Goal: Task Accomplishment & Management: Manage account settings

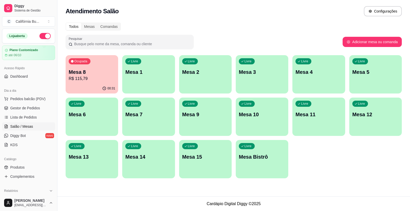
click at [91, 79] on p "R$ 115,79" at bounding box center [92, 79] width 46 height 6
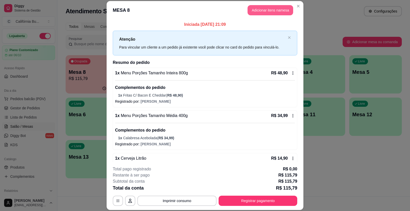
click at [268, 8] on button "Adicionar itens na mesa" at bounding box center [270, 10] width 46 height 10
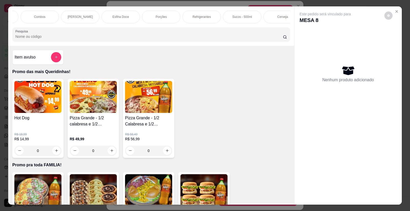
scroll to position [0, 408]
click at [269, 19] on div "Cerveja" at bounding box center [270, 16] width 38 height 13
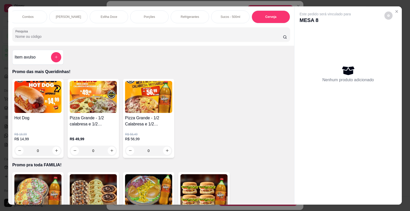
scroll to position [10, 0]
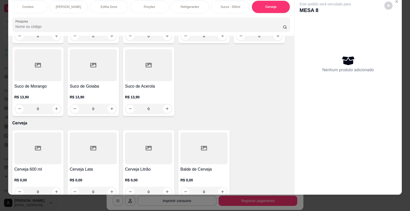
click at [155, 167] on h4 "Cerveja Litrão" at bounding box center [148, 170] width 47 height 6
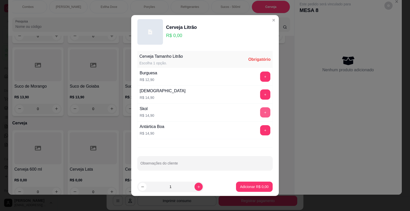
click at [261, 111] on button "+" at bounding box center [265, 113] width 10 height 10
click at [247, 187] on p "Adicionar R$ 14,90" at bounding box center [253, 187] width 30 height 5
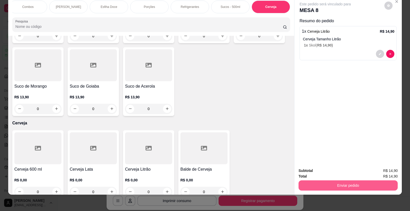
click at [324, 186] on button "Enviar pedido" at bounding box center [347, 186] width 99 height 10
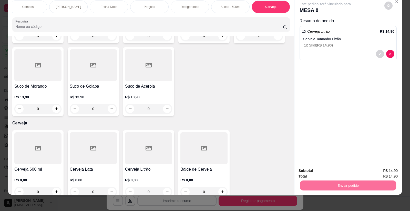
click at [380, 172] on button "Enviar pedido" at bounding box center [384, 172] width 28 height 9
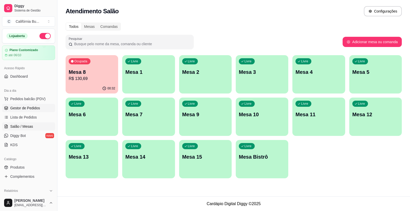
click at [22, 108] on span "Gestor de Pedidos" at bounding box center [25, 108] width 30 height 5
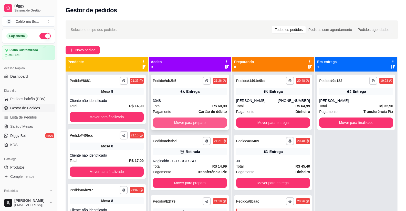
click at [180, 121] on button "Mover para preparo" at bounding box center [190, 123] width 74 height 10
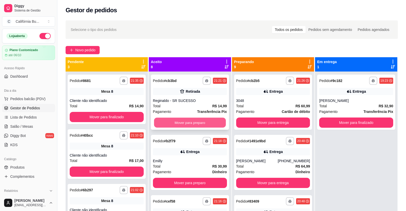
click at [193, 123] on button "Mover para preparo" at bounding box center [190, 123] width 72 height 10
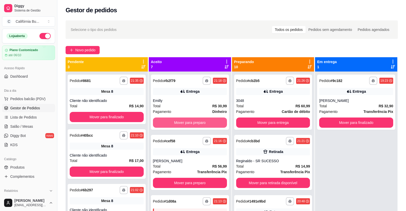
click at [193, 123] on button "Mover para preparo" at bounding box center [190, 123] width 74 height 10
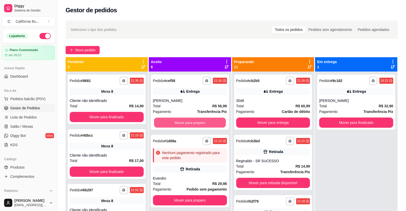
click at [193, 123] on button "Mover para preparo" at bounding box center [190, 123] width 72 height 10
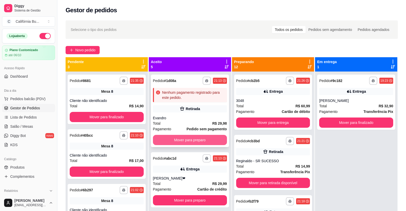
click at [187, 141] on button "Mover para preparo" at bounding box center [190, 140] width 74 height 10
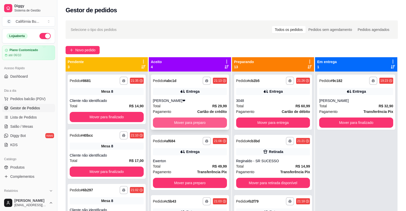
click at [188, 124] on button "Mover para preparo" at bounding box center [190, 123] width 74 height 10
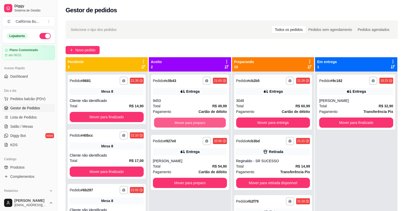
click at [188, 124] on button "Mover para preparo" at bounding box center [190, 123] width 72 height 10
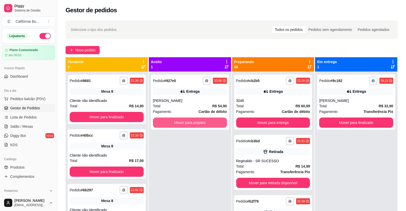
click at [188, 124] on button "Mover para preparo" at bounding box center [190, 123] width 74 height 10
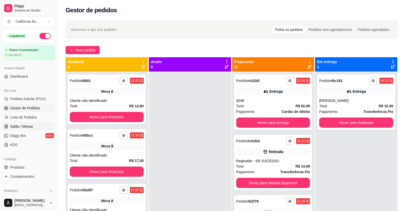
click at [19, 125] on span "Salão / Mesas" at bounding box center [21, 126] width 23 height 5
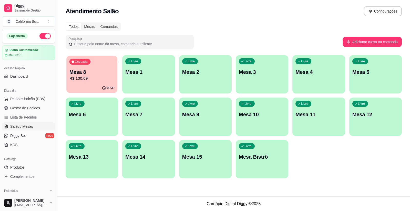
click at [96, 76] on p "R$ 130,69" at bounding box center [91, 79] width 45 height 6
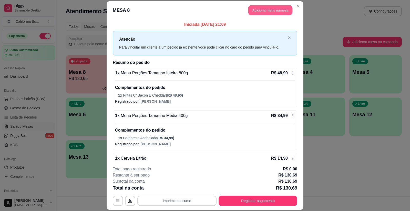
click at [257, 7] on button "Adicionar itens na mesa" at bounding box center [270, 10] width 44 height 10
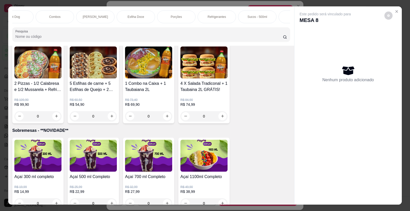
scroll to position [0, 408]
click at [151, 18] on p "Porções" at bounding box center [149, 17] width 11 height 4
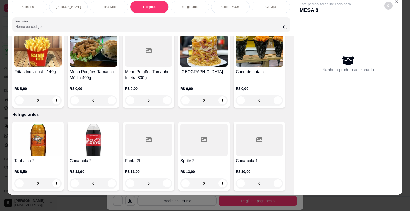
scroll to position [1339, 0]
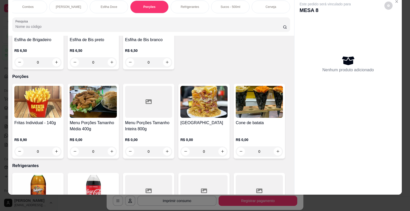
click at [93, 101] on img at bounding box center [93, 102] width 47 height 32
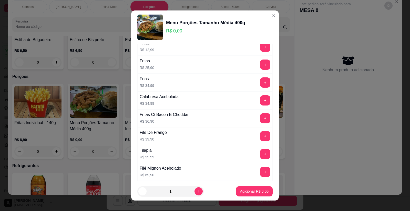
scroll to position [26, 0]
click at [260, 119] on button "+" at bounding box center [265, 118] width 10 height 10
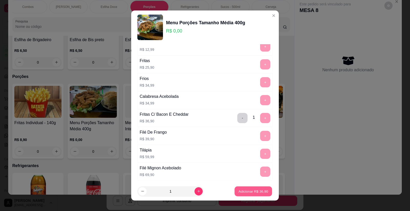
click at [250, 192] on p "Adicionar R$ 36,90" at bounding box center [253, 191] width 30 height 5
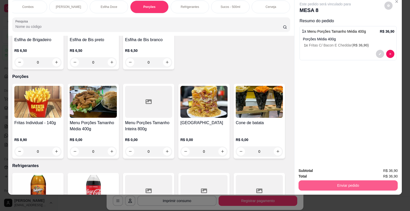
click at [330, 184] on button "Enviar pedido" at bounding box center [347, 186] width 99 height 10
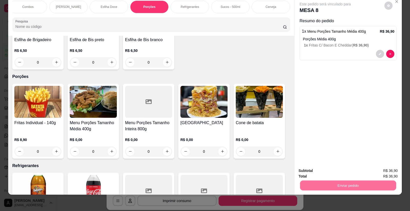
click at [385, 170] on button "Enviar pedido" at bounding box center [384, 173] width 29 height 10
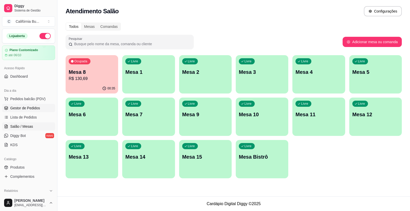
click at [26, 109] on span "Gestor de Pedidos" at bounding box center [25, 108] width 30 height 5
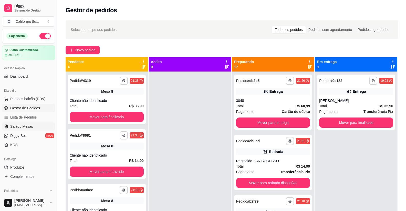
click at [25, 127] on span "Salão / Mesas" at bounding box center [21, 126] width 23 height 5
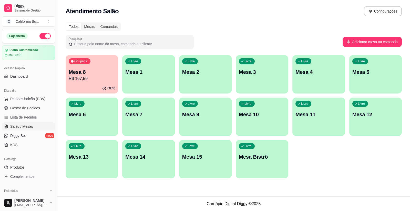
click at [102, 73] on p "Mesa 8" at bounding box center [92, 72] width 46 height 7
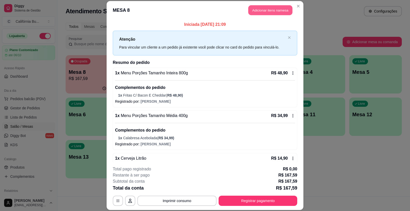
click at [270, 14] on button "Adicionar itens na mesa" at bounding box center [270, 10] width 44 height 10
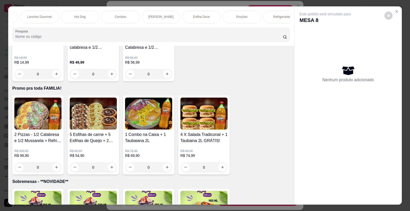
scroll to position [0, 317]
click at [238, 19] on div "Porções" at bounding box center [240, 16] width 38 height 13
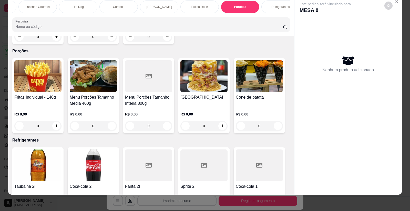
click at [95, 72] on img at bounding box center [93, 76] width 47 height 32
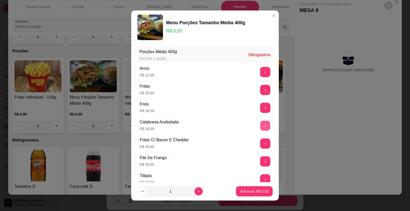
click at [260, 125] on button "+" at bounding box center [265, 126] width 10 height 10
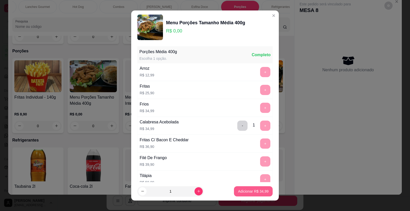
click at [250, 191] on p "Adicionar R$ 34,99" at bounding box center [253, 191] width 30 height 5
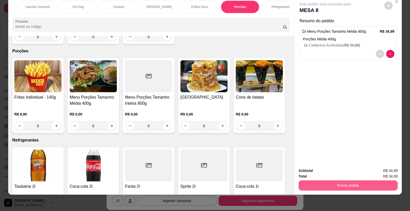
click at [331, 187] on button "Enviar pedido" at bounding box center [347, 186] width 99 height 10
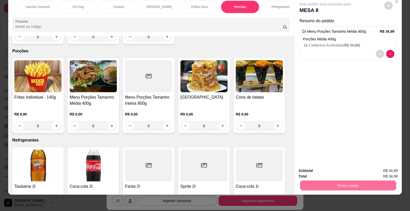
click at [387, 174] on button "Enviar pedido" at bounding box center [384, 172] width 28 height 9
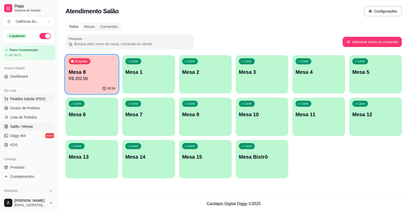
click at [23, 99] on span "Pedidos balcão (PDV)" at bounding box center [27, 99] width 35 height 5
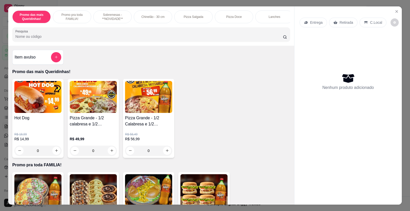
click at [53, 152] on div "0" at bounding box center [37, 151] width 47 height 10
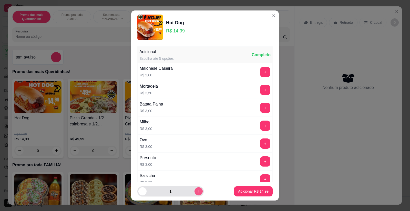
click at [197, 191] on icon "increase-product-quantity" at bounding box center [199, 192] width 4 height 4
type input "2"
click at [241, 192] on p "Adicionar R$ 29,98" at bounding box center [253, 191] width 30 height 5
type input "2"
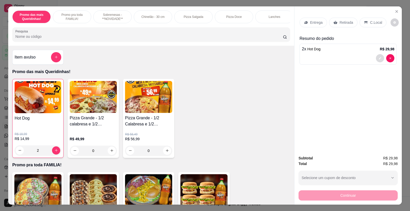
click at [378, 57] on icon "decrease-product-quantity" at bounding box center [379, 58] width 3 height 3
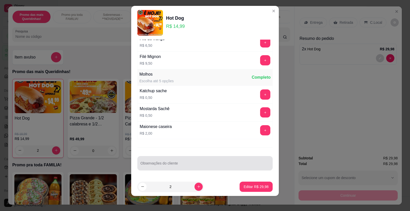
scroll to position [6, 0]
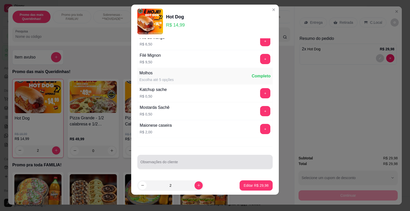
click at [176, 161] on div at bounding box center [204, 162] width 129 height 10
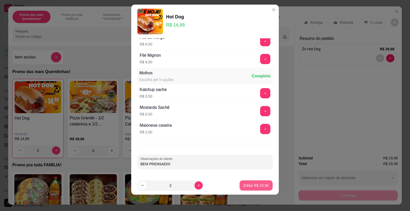
type input "BEM PRENSADO!"
click at [250, 187] on p "Editar R$ 29,98" at bounding box center [255, 185] width 25 height 5
type input "0"
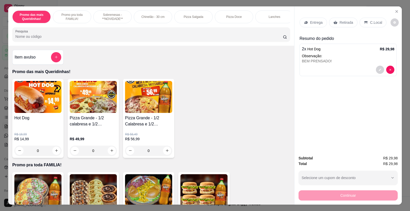
click at [342, 20] on p "Retirada" at bounding box center [346, 22] width 14 height 5
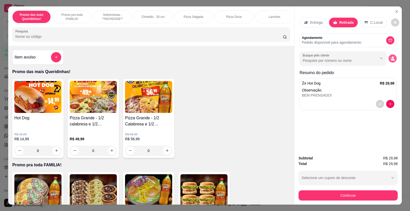
click at [391, 57] on circle "decrease-product-quantity" at bounding box center [392, 58] width 2 height 2
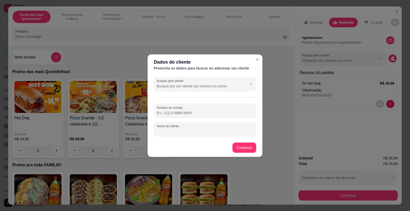
click at [167, 130] on input "Nome do cliente" at bounding box center [205, 131] width 96 height 5
type input "a"
type input "[PERSON_NAME]"
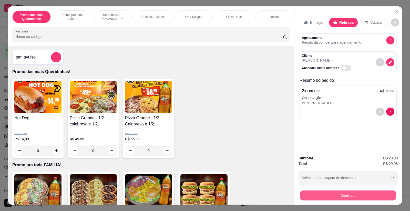
click at [346, 197] on button "Continuar" at bounding box center [348, 196] width 96 height 10
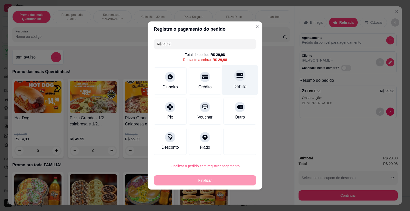
click at [237, 78] on icon at bounding box center [239, 75] width 7 height 5
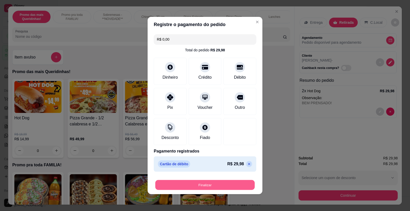
click at [204, 184] on button "Finalizar" at bounding box center [204, 185] width 99 height 10
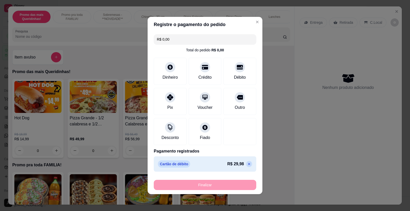
type input "-R$ 29,98"
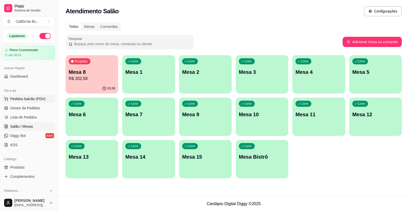
click at [23, 101] on span "Pedidos balcão (PDV)" at bounding box center [27, 99] width 35 height 5
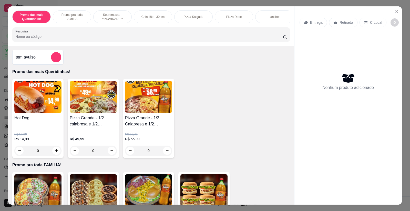
click at [96, 124] on h4 "Pizza Grande - 1/2 calabresa e 1/2 mussarela" at bounding box center [93, 121] width 47 height 12
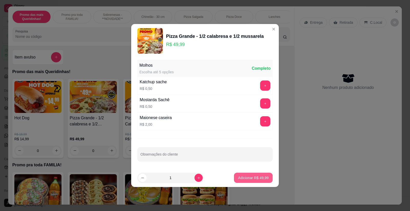
click at [249, 177] on p "Adicionar R$ 49,99" at bounding box center [253, 178] width 30 height 5
type input "1"
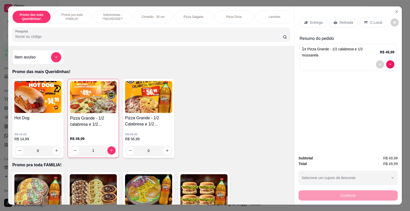
click at [310, 24] on p "Entrega" at bounding box center [316, 22] width 13 height 5
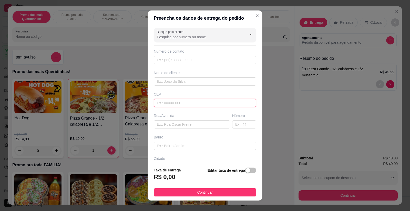
click at [171, 103] on input "text" at bounding box center [205, 103] width 102 height 8
click at [172, 83] on input "text" at bounding box center [205, 82] width 102 height 8
type input "7810"
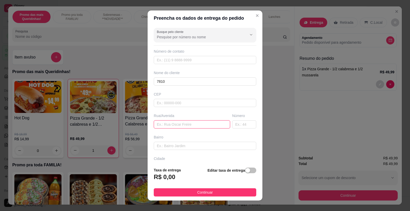
click at [170, 126] on input "text" at bounding box center [192, 125] width 76 height 8
paste input "[STREET_ADDRESS][PERSON_NAME]"
type input "[STREET_ADDRESS][PERSON_NAME]"
click at [195, 136] on div "Bairro" at bounding box center [205, 137] width 102 height 5
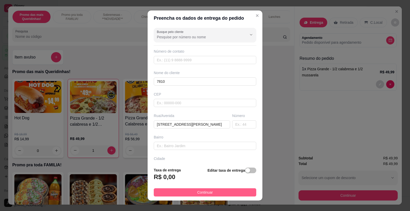
click at [192, 194] on button "Continuar" at bounding box center [205, 193] width 102 height 8
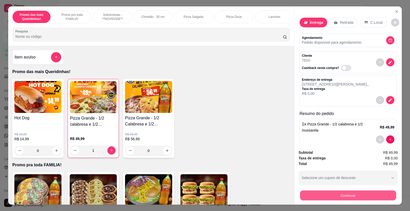
click at [327, 196] on button "Continuar" at bounding box center [348, 196] width 96 height 10
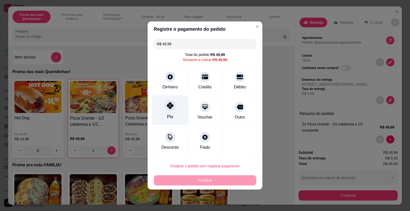
click at [167, 109] on icon at bounding box center [170, 105] width 7 height 7
type input "R$ 0,00"
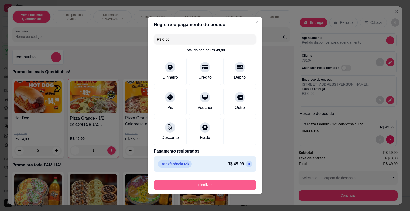
click at [212, 185] on button "Finalizar" at bounding box center [205, 185] width 102 height 10
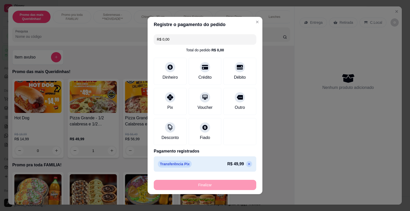
type input "0"
type input "-R$ 49,99"
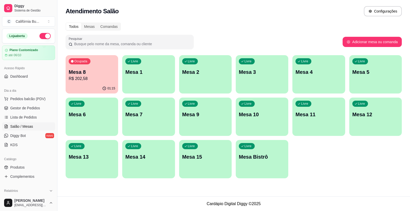
click at [149, 28] on div "Todos Mesas Comandas" at bounding box center [234, 27] width 336 height 8
click at [26, 99] on span "Pedidos balcão (PDV)" at bounding box center [27, 99] width 35 height 5
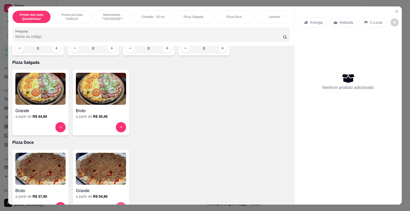
scroll to position [486, 0]
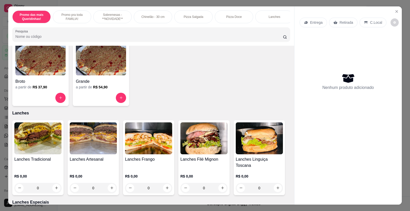
click at [93, 152] on img at bounding box center [93, 139] width 47 height 32
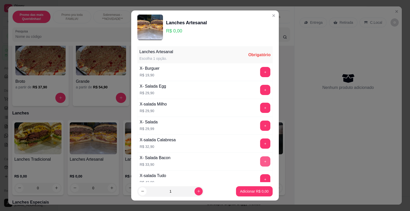
click at [260, 162] on button "+" at bounding box center [265, 162] width 10 height 10
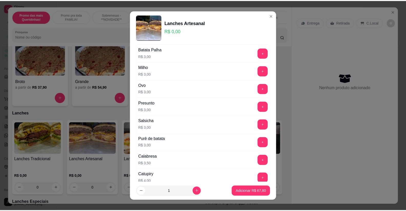
scroll to position [189, 0]
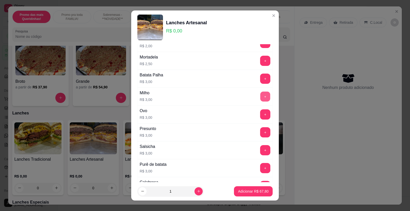
click at [260, 98] on button "+" at bounding box center [265, 97] width 10 height 10
click at [249, 189] on p "Adicionar R$ 70,80" at bounding box center [253, 191] width 30 height 5
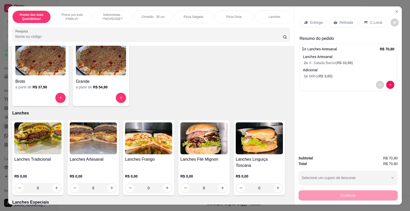
click at [341, 23] on p "Retirada" at bounding box center [346, 22] width 14 height 5
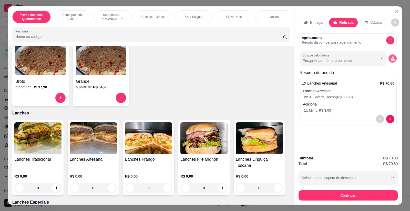
click at [392, 59] on icon "decrease-product-quantity" at bounding box center [392, 58] width 5 height 5
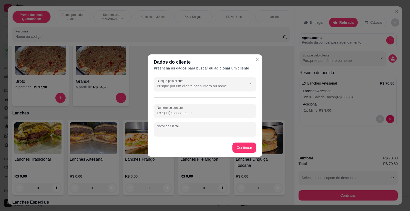
click at [196, 130] on input "Nome do cliente" at bounding box center [205, 131] width 96 height 5
type input "Lare"
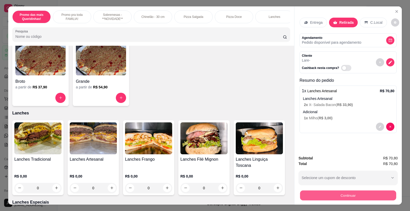
click at [338, 197] on button "Continuar" at bounding box center [348, 196] width 96 height 10
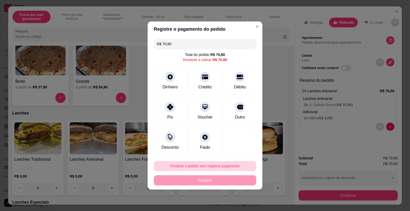
click at [213, 167] on button "Finalizar o pedido sem registrar pagamento" at bounding box center [205, 166] width 102 height 10
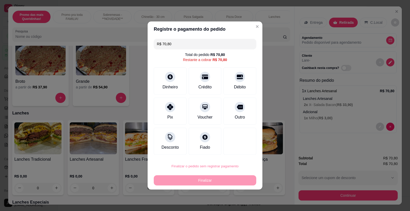
click at [235, 153] on button "Confirmar" at bounding box center [236, 152] width 19 height 8
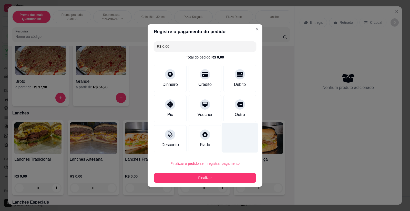
type input "R$ 0,00"
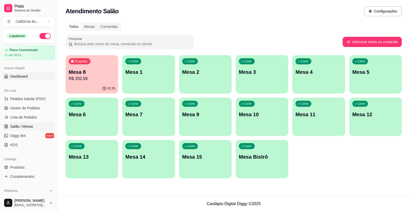
click at [23, 78] on span "Dashboard" at bounding box center [19, 76] width 18 height 5
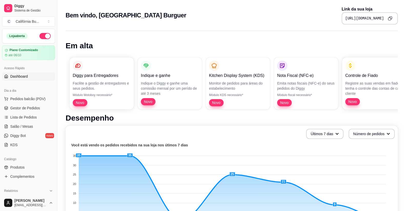
click at [391, 18] on icon "Copy to clipboard" at bounding box center [390, 18] width 4 height 4
click at [21, 108] on span "Gestor de Pedidos" at bounding box center [25, 108] width 30 height 5
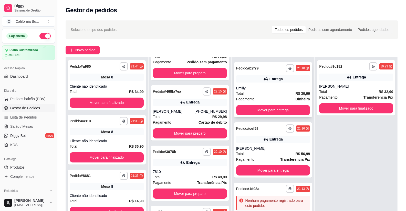
scroll to position [128, 0]
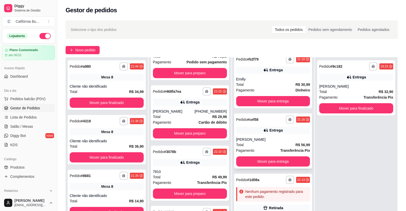
click at [270, 136] on div "**********" at bounding box center [273, 141] width 78 height 55
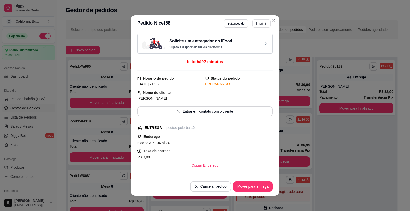
click at [258, 23] on button "Imprimir" at bounding box center [261, 23] width 18 height 8
click at [250, 41] on button "Balcão" at bounding box center [250, 41] width 36 height 8
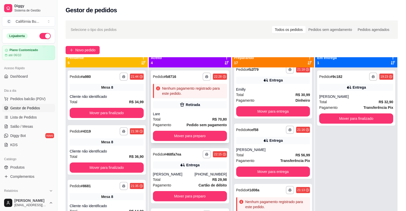
scroll to position [0, 0]
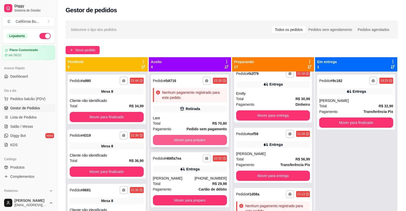
click at [184, 140] on button "Mover para preparo" at bounding box center [190, 140] width 74 height 10
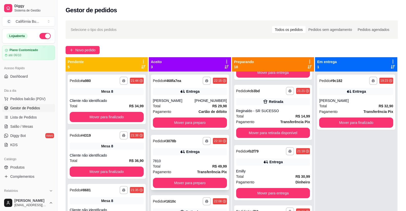
scroll to position [206, 0]
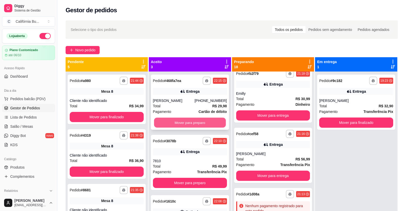
click at [181, 124] on button "Mover para preparo" at bounding box center [190, 123] width 72 height 10
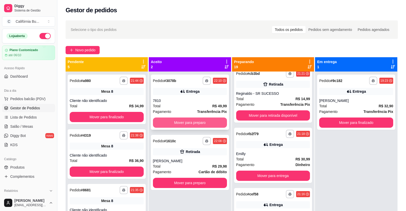
scroll to position [266, 0]
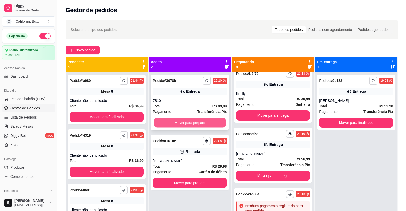
click at [187, 124] on button "Mover para preparo" at bounding box center [190, 123] width 72 height 10
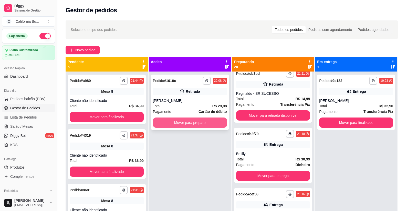
scroll to position [327, 0]
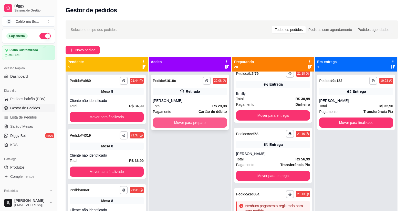
click at [192, 123] on button "Mover para preparo" at bounding box center [190, 123] width 74 height 10
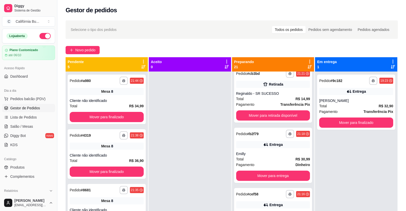
scroll to position [387, 0]
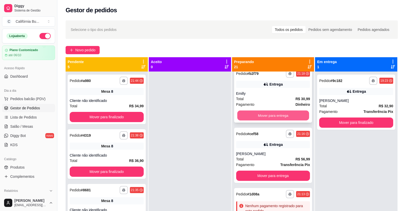
click at [262, 117] on button "Mover para entrega" at bounding box center [273, 116] width 72 height 10
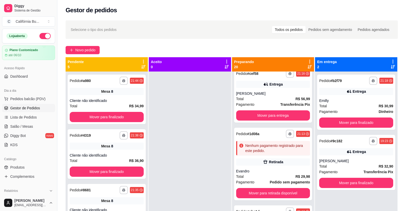
scroll to position [327, 0]
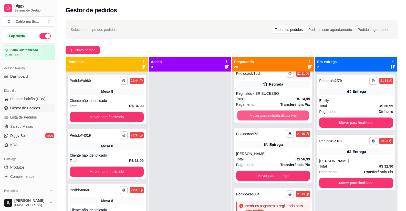
click at [263, 117] on button "Mover para retirada disponível" at bounding box center [273, 116] width 72 height 10
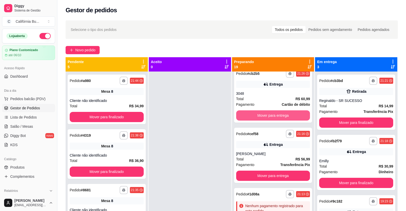
click at [263, 117] on button "Mover para entrega" at bounding box center [273, 116] width 74 height 10
click at [263, 117] on button "Mover para retirada disponível" at bounding box center [273, 116] width 74 height 10
click at [263, 117] on button "Mover para entrega" at bounding box center [273, 116] width 74 height 10
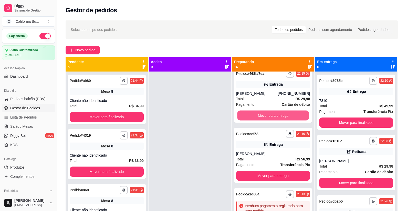
click at [263, 117] on button "Mover para entrega" at bounding box center [273, 116] width 72 height 10
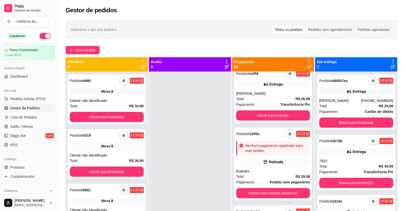
scroll to position [25, 0]
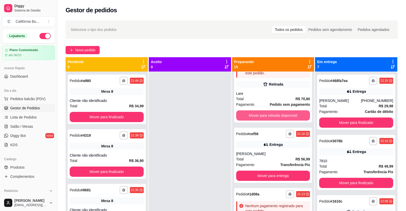
click at [263, 117] on button "Mover para retirada disponível" at bounding box center [273, 116] width 74 height 10
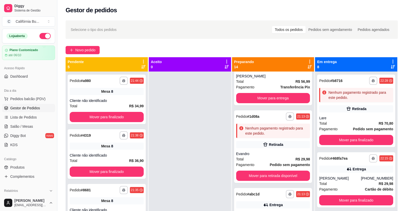
scroll to position [0, 0]
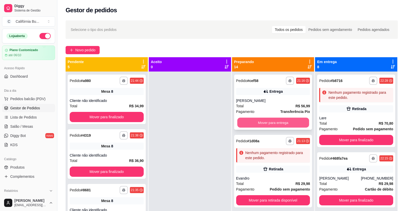
click at [263, 125] on button "Mover para entrega" at bounding box center [273, 123] width 72 height 10
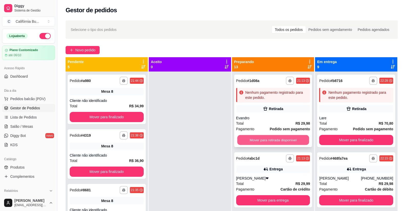
click at [261, 140] on button "Mover para retirada disponível" at bounding box center [273, 140] width 72 height 10
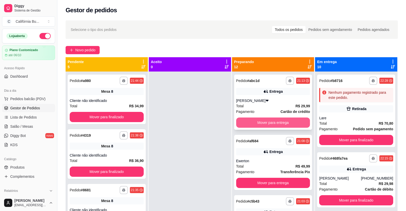
click at [269, 123] on button "Mover para entrega" at bounding box center [273, 123] width 74 height 10
click at [272, 124] on button "Mover para entrega" at bounding box center [273, 123] width 74 height 10
click at [272, 124] on button "Mover para entrega" at bounding box center [273, 123] width 72 height 10
click at [272, 124] on button "Mover para entrega" at bounding box center [273, 123] width 74 height 10
click at [271, 128] on button "Mover para entrega" at bounding box center [273, 123] width 72 height 10
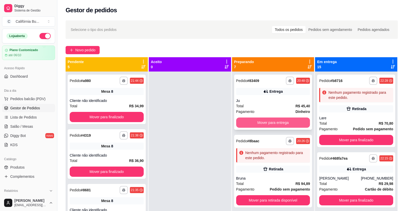
click at [267, 123] on button "Mover para entrega" at bounding box center [273, 123] width 74 height 10
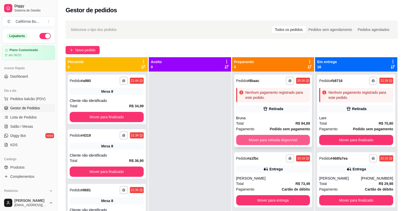
click at [269, 143] on button "Mover para retirada disponível" at bounding box center [273, 140] width 74 height 10
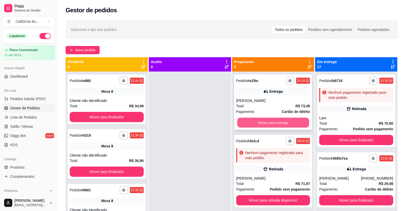
click at [269, 124] on button "Mover para entrega" at bounding box center [273, 123] width 72 height 10
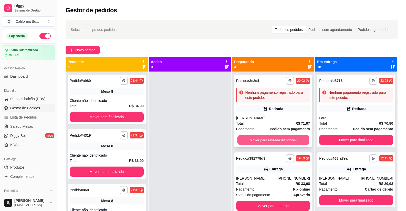
click at [270, 139] on button "Mover para retirada disponível" at bounding box center [273, 140] width 72 height 10
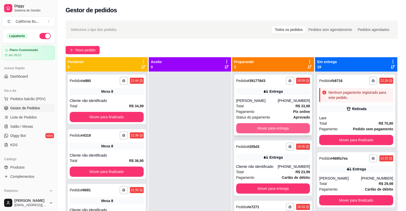
click at [272, 126] on button "Mover para entrega" at bounding box center [273, 128] width 74 height 10
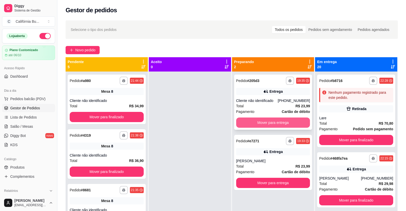
click at [274, 124] on button "Mover para entrega" at bounding box center [273, 123] width 74 height 10
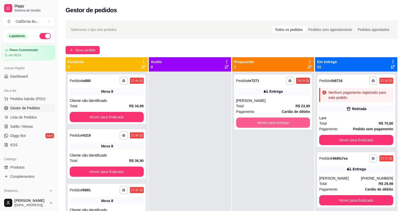
click at [275, 124] on button "Mover para entrega" at bounding box center [273, 123] width 74 height 10
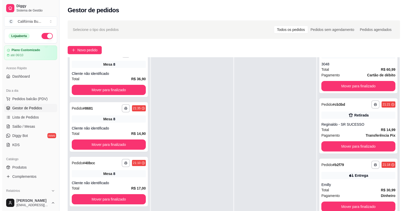
scroll to position [282, 0]
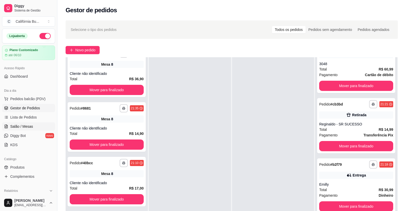
click at [27, 127] on span "Salão / Mesas" at bounding box center [21, 126] width 23 height 5
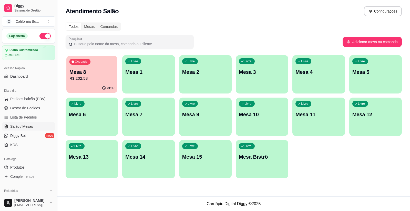
click at [99, 75] on p "Mesa 8" at bounding box center [91, 72] width 45 height 7
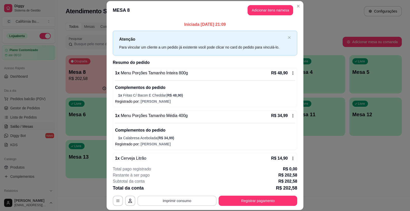
click at [185, 200] on button "Imprimir consumo" at bounding box center [176, 201] width 79 height 10
click at [185, 178] on button "Balcão" at bounding box center [176, 179] width 37 height 8
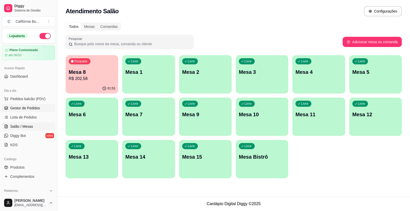
click at [26, 110] on span "Gestor de Pedidos" at bounding box center [25, 108] width 30 height 5
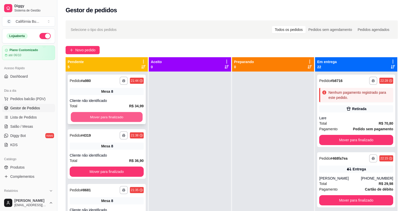
click at [92, 118] on button "Mover para finalizado" at bounding box center [107, 117] width 72 height 10
click at [93, 118] on button "Mover para finalizado" at bounding box center [107, 117] width 72 height 10
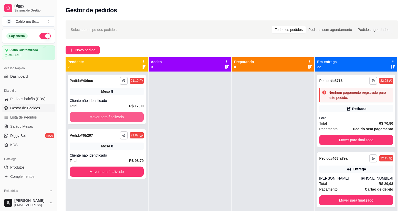
click at [93, 118] on button "Mover para finalizado" at bounding box center [107, 117] width 74 height 10
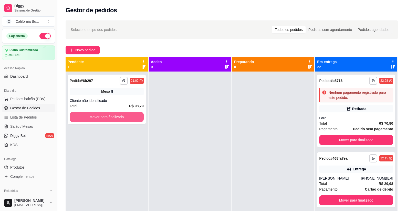
click at [93, 118] on button "Mover para finalizado" at bounding box center [107, 117] width 74 height 10
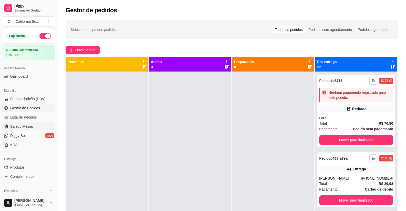
click at [24, 126] on span "Salão / Mesas" at bounding box center [21, 126] width 23 height 5
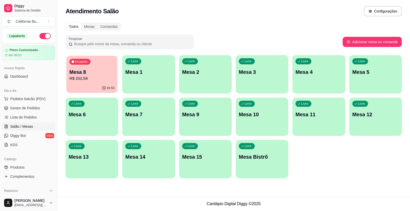
click at [84, 76] on p "R$ 202,58" at bounding box center [91, 79] width 45 height 6
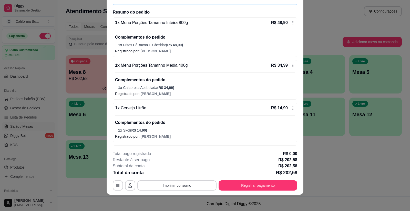
scroll to position [102, 0]
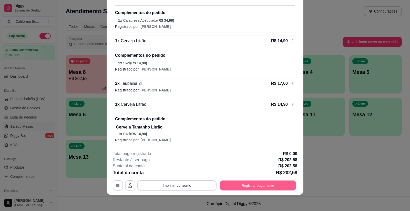
click at [258, 186] on button "Registrar pagamento" at bounding box center [258, 186] width 76 height 10
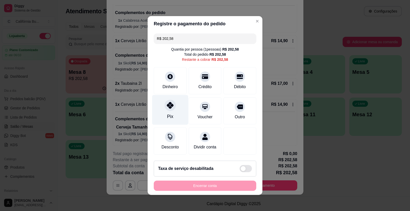
click at [168, 113] on div "Pix" at bounding box center [170, 116] width 6 height 7
type input "R$ 0,00"
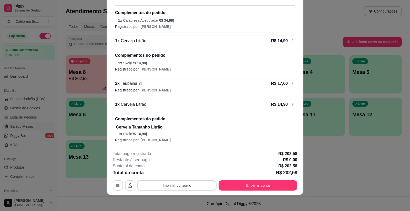
click at [257, 192] on footer "**********" at bounding box center [205, 171] width 197 height 48
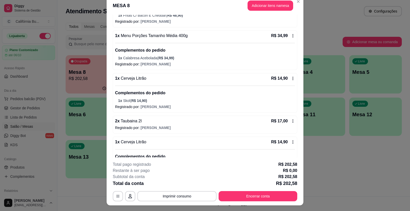
scroll to position [0, 0]
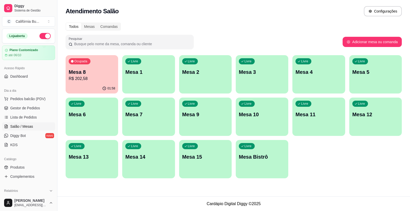
click at [91, 76] on p "R$ 202,58" at bounding box center [92, 79] width 46 height 6
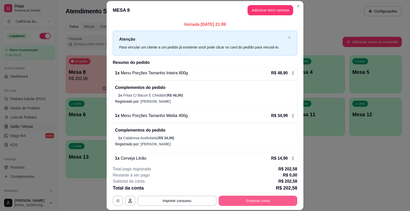
click at [234, 200] on button "Encerrar conta" at bounding box center [257, 201] width 79 height 10
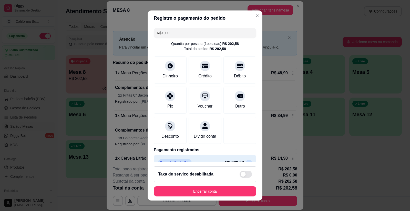
click at [179, 35] on input "R$ 0,00" at bounding box center [205, 33] width 96 height 10
type input "R$ 134,66"
click at [169, 97] on icon at bounding box center [170, 95] width 7 height 7
click at [167, 98] on icon at bounding box center [170, 95] width 7 height 7
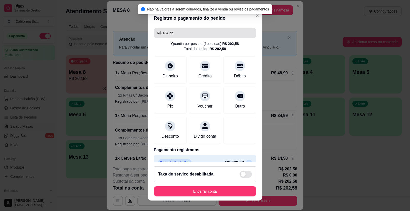
click at [182, 35] on input "R$ 134,66" at bounding box center [205, 33] width 96 height 10
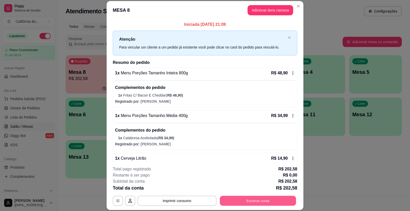
click at [253, 205] on button "Encerrar conta" at bounding box center [258, 201] width 76 height 10
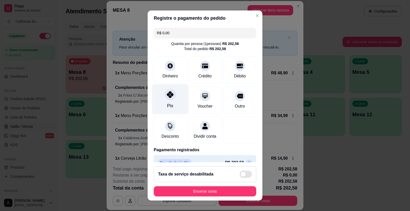
click at [169, 102] on div "Pix" at bounding box center [170, 99] width 36 height 30
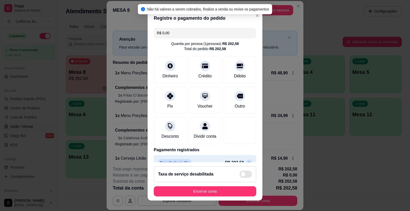
click at [176, 31] on input "R$ 0,00" at bounding box center [205, 33] width 96 height 10
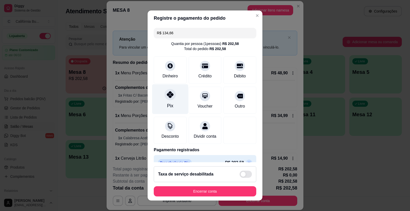
click at [167, 105] on div "Pix" at bounding box center [170, 106] width 6 height 7
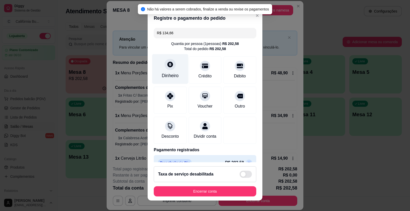
click at [167, 72] on div "Dinheiro" at bounding box center [170, 69] width 36 height 30
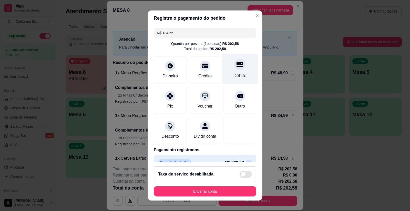
click at [233, 73] on div "Débito" at bounding box center [239, 76] width 13 height 7
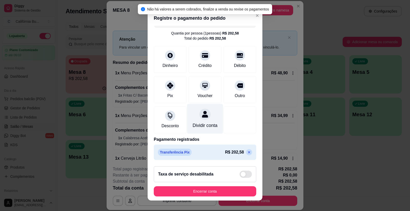
scroll to position [16, 0]
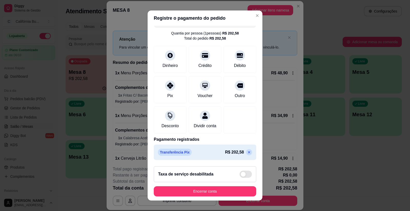
click at [247, 153] on icon at bounding box center [249, 153] width 4 height 4
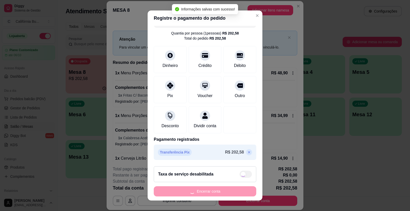
scroll to position [0, 0]
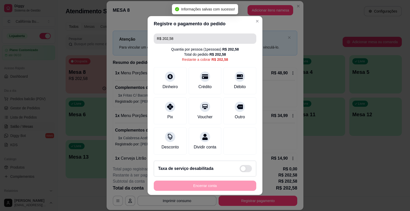
click at [177, 37] on input "R$ 202,58" at bounding box center [205, 39] width 96 height 10
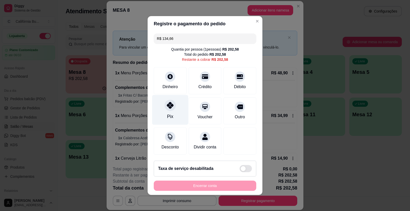
click at [169, 104] on icon at bounding box center [170, 105] width 7 height 7
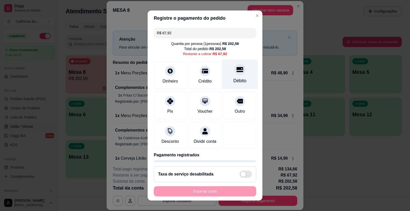
click at [233, 80] on div "Débito" at bounding box center [239, 81] width 13 height 7
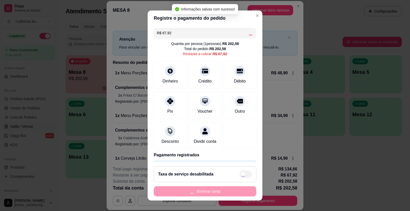
type input "R$ 0,00"
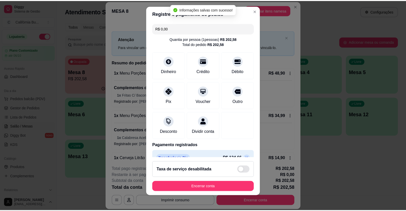
scroll to position [6, 0]
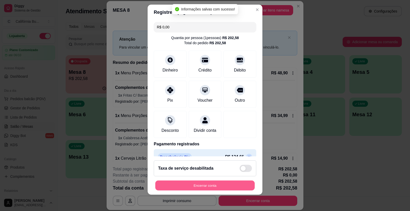
click at [206, 187] on button "Encerrar conta" at bounding box center [204, 186] width 99 height 10
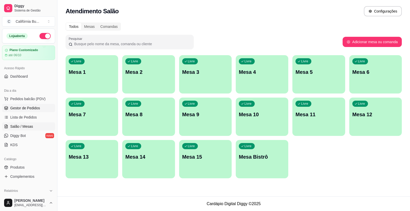
click at [21, 106] on span "Gestor de Pedidos" at bounding box center [25, 108] width 30 height 5
